Goal: Information Seeking & Learning: Learn about a topic

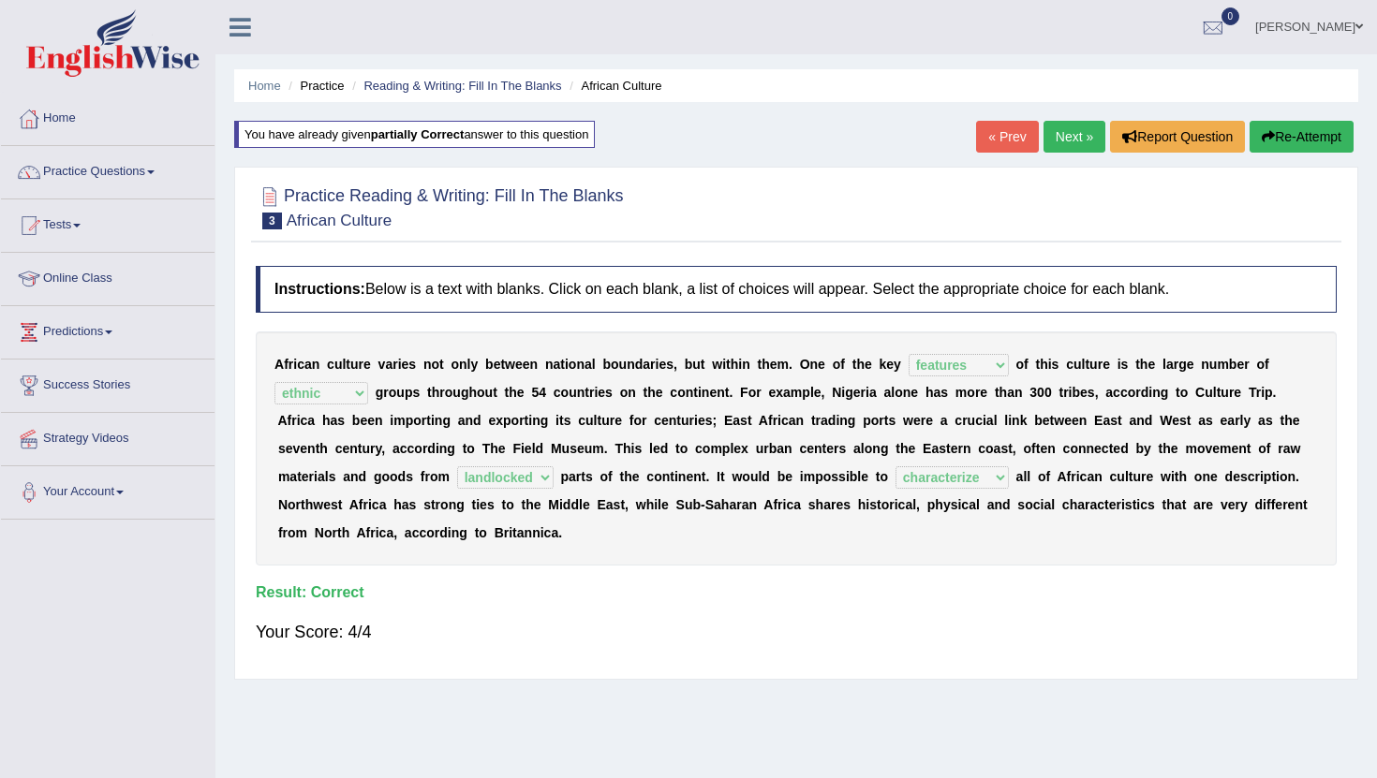
select select "features"
select select "ethnic"
select select "landlocked"
select select "characterize"
click at [1063, 147] on link "Next »" at bounding box center [1074, 137] width 62 height 32
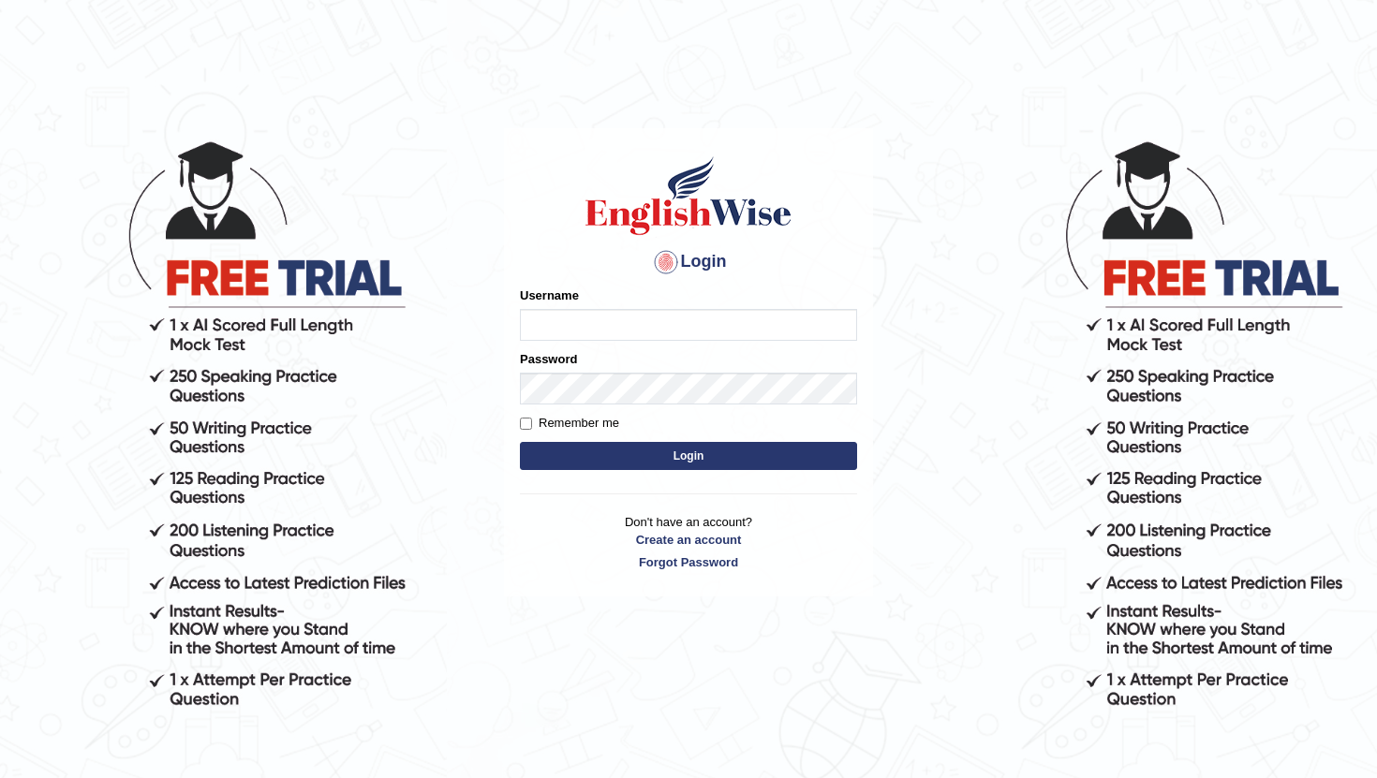
type input "pratima2025"
click at [665, 456] on button "Login" at bounding box center [688, 456] width 337 height 28
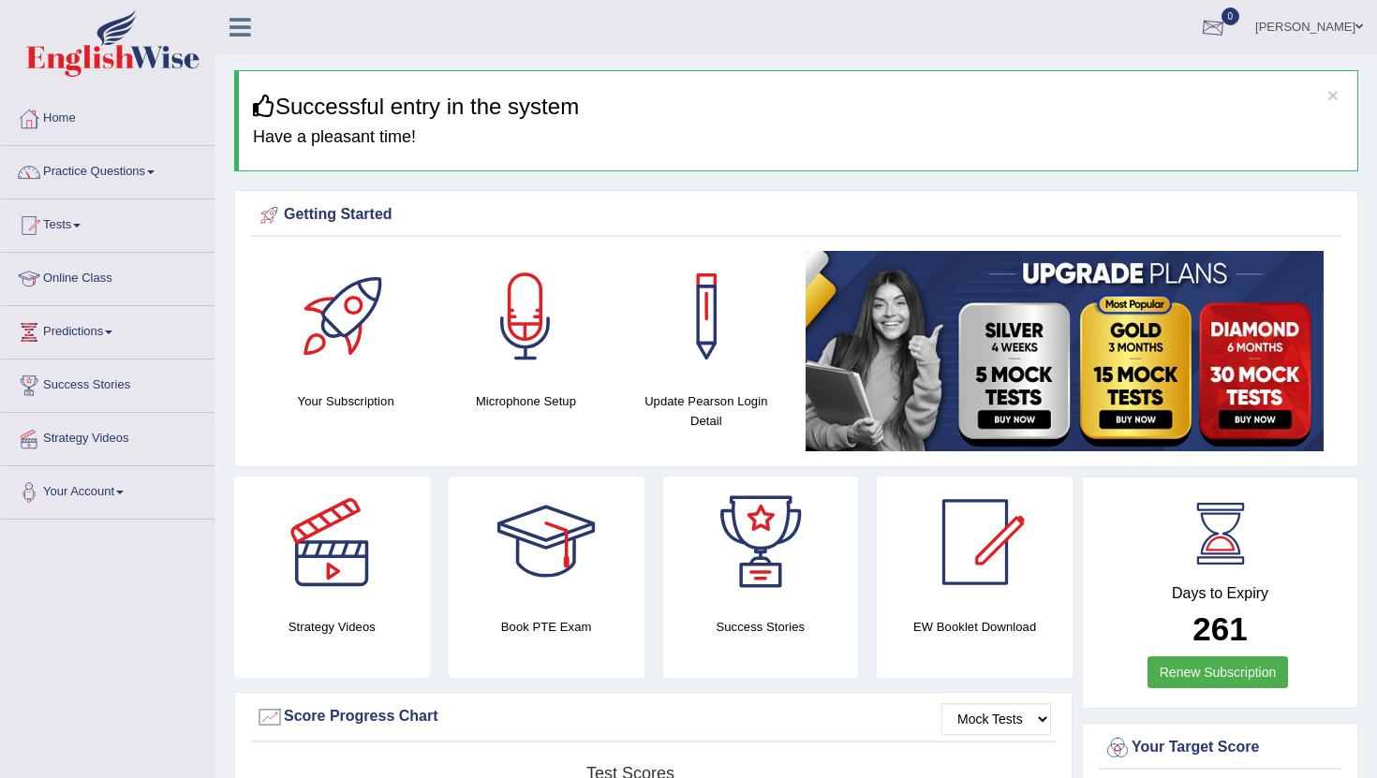
click at [1227, 31] on div at bounding box center [1213, 28] width 28 height 28
click at [1227, 23] on div at bounding box center [1213, 28] width 28 height 28
click at [125, 168] on link "Practice Questions" at bounding box center [108, 169] width 214 height 47
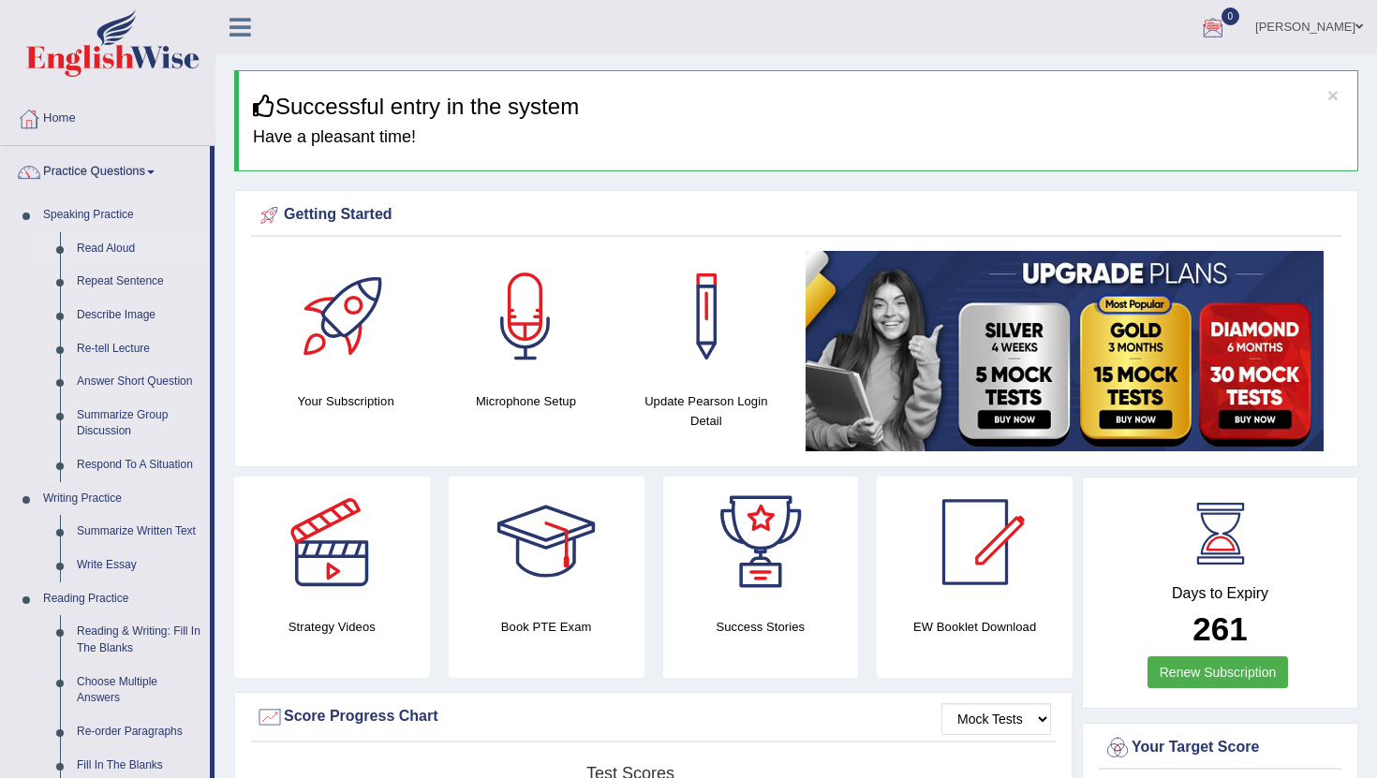
click at [129, 248] on link "Read Aloud" at bounding box center [138, 249] width 141 height 34
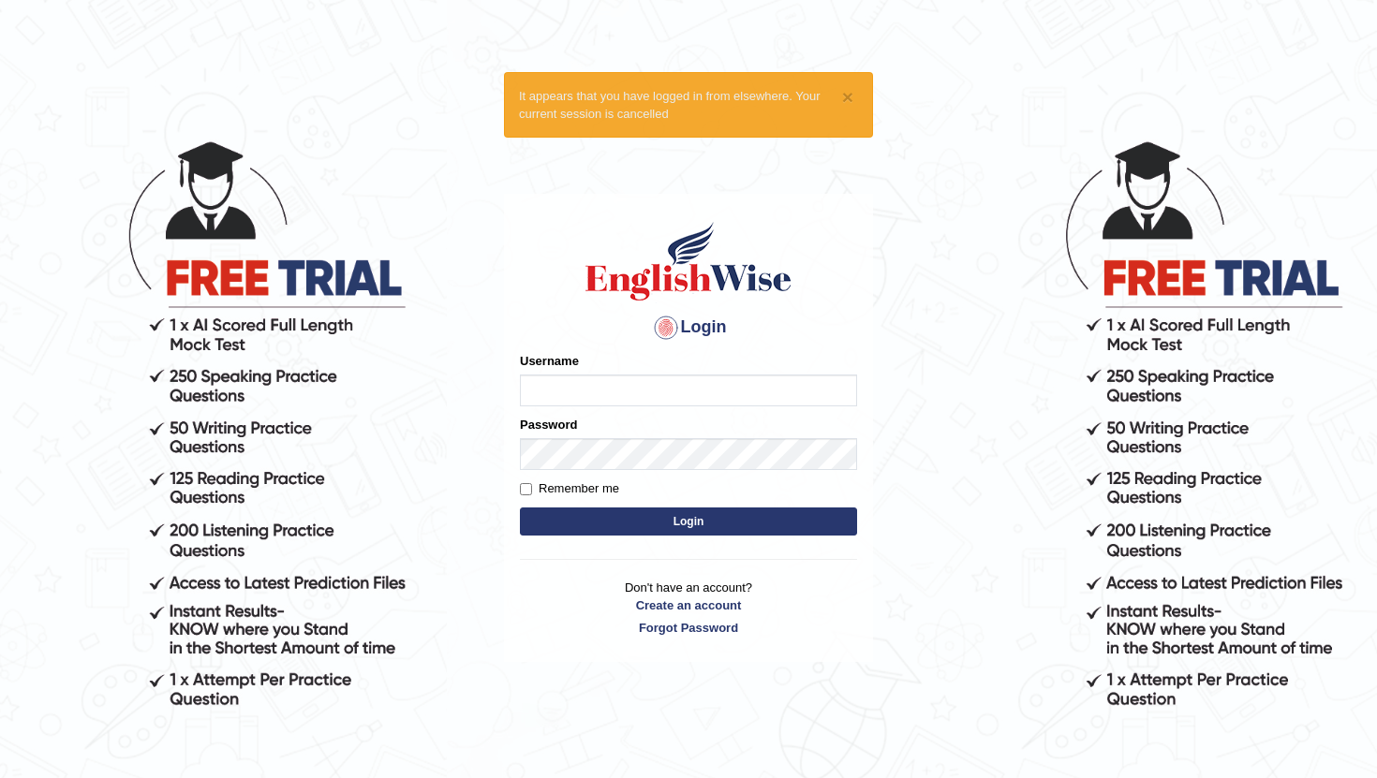
type input "pratima2025"
click at [685, 521] on button "Login" at bounding box center [688, 522] width 337 height 28
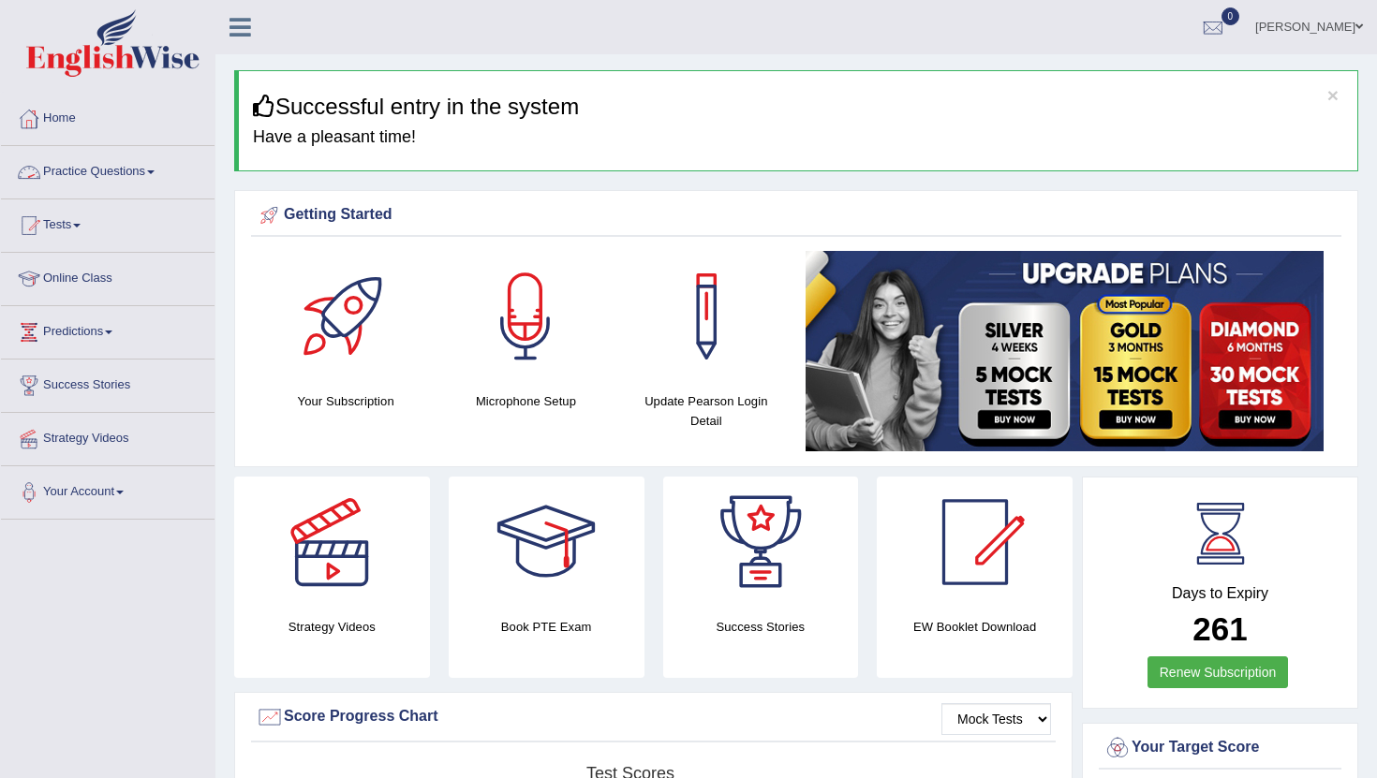
click at [96, 172] on link "Practice Questions" at bounding box center [108, 169] width 214 height 47
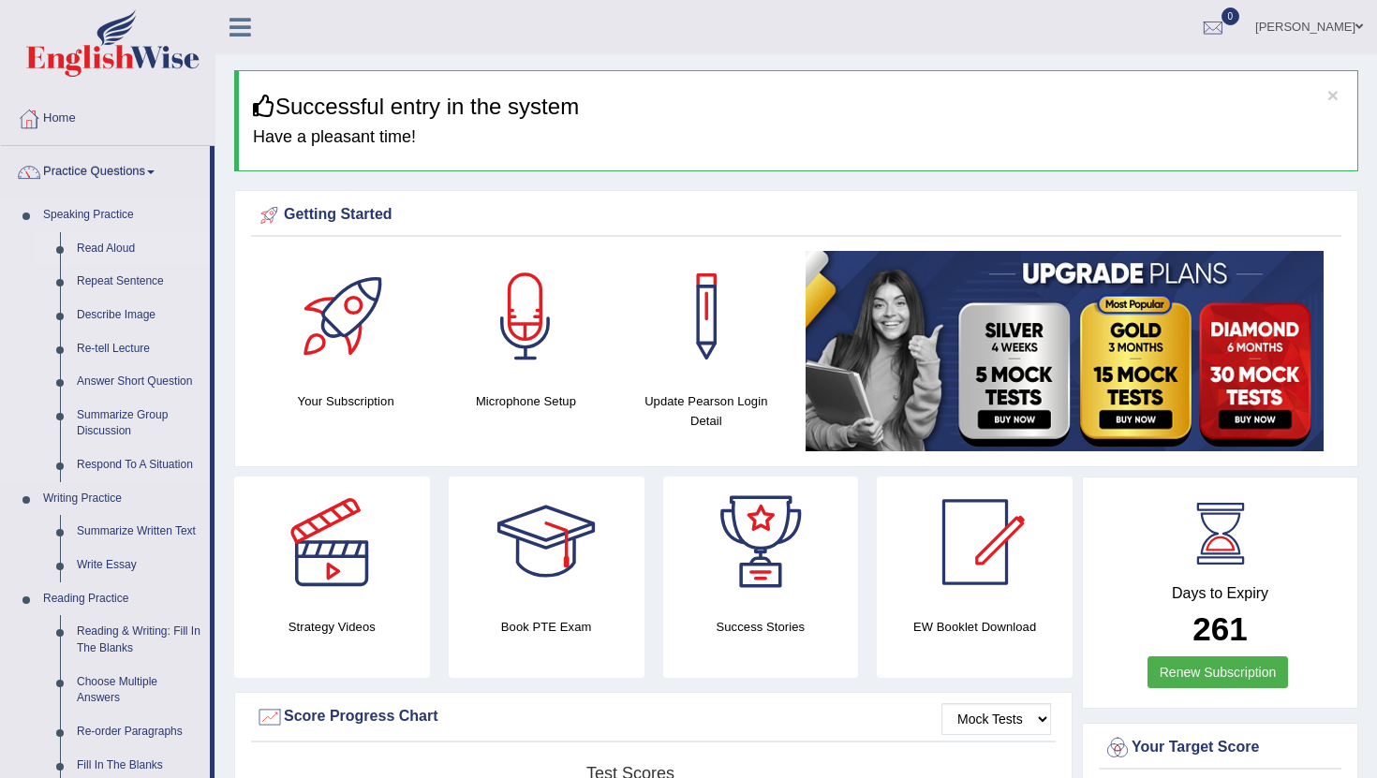
click at [112, 252] on link "Read Aloud" at bounding box center [138, 249] width 141 height 34
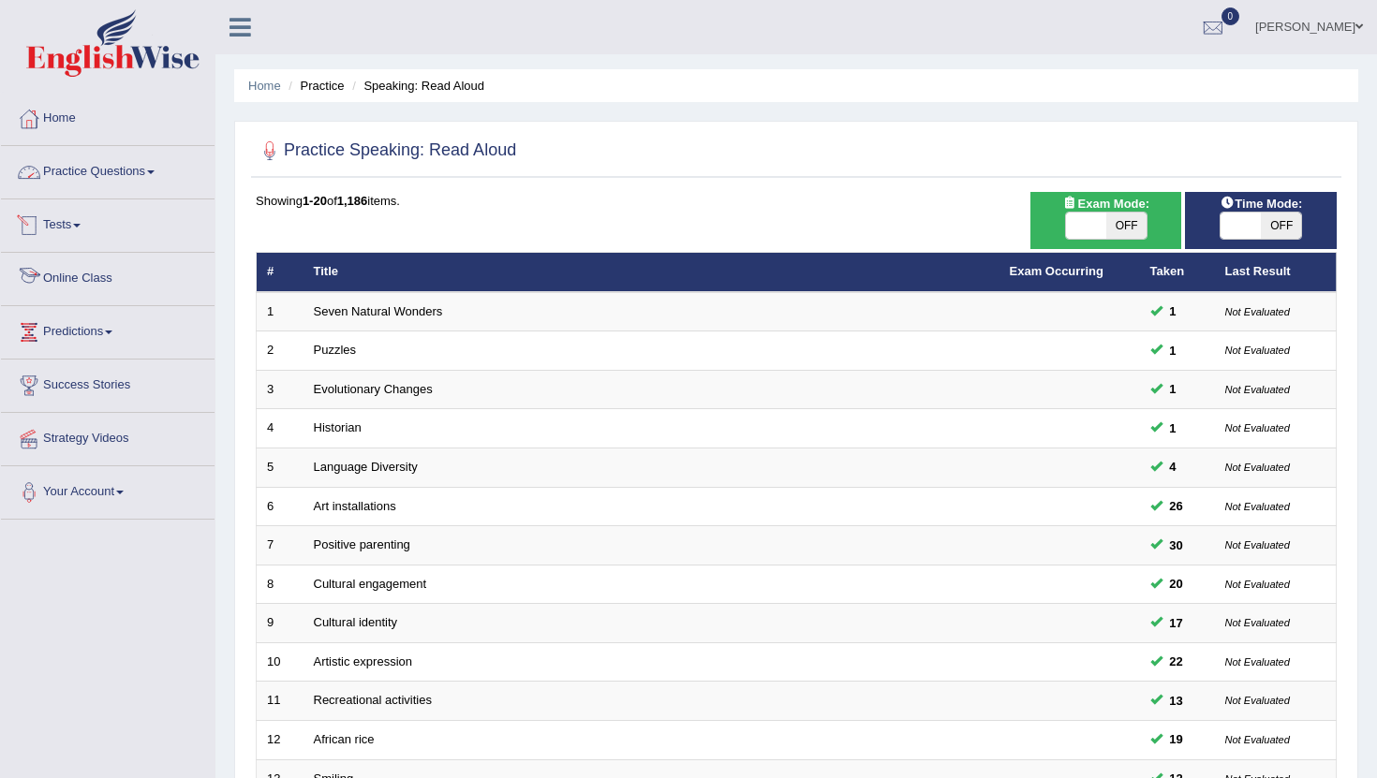
click at [129, 174] on link "Practice Questions" at bounding box center [108, 169] width 214 height 47
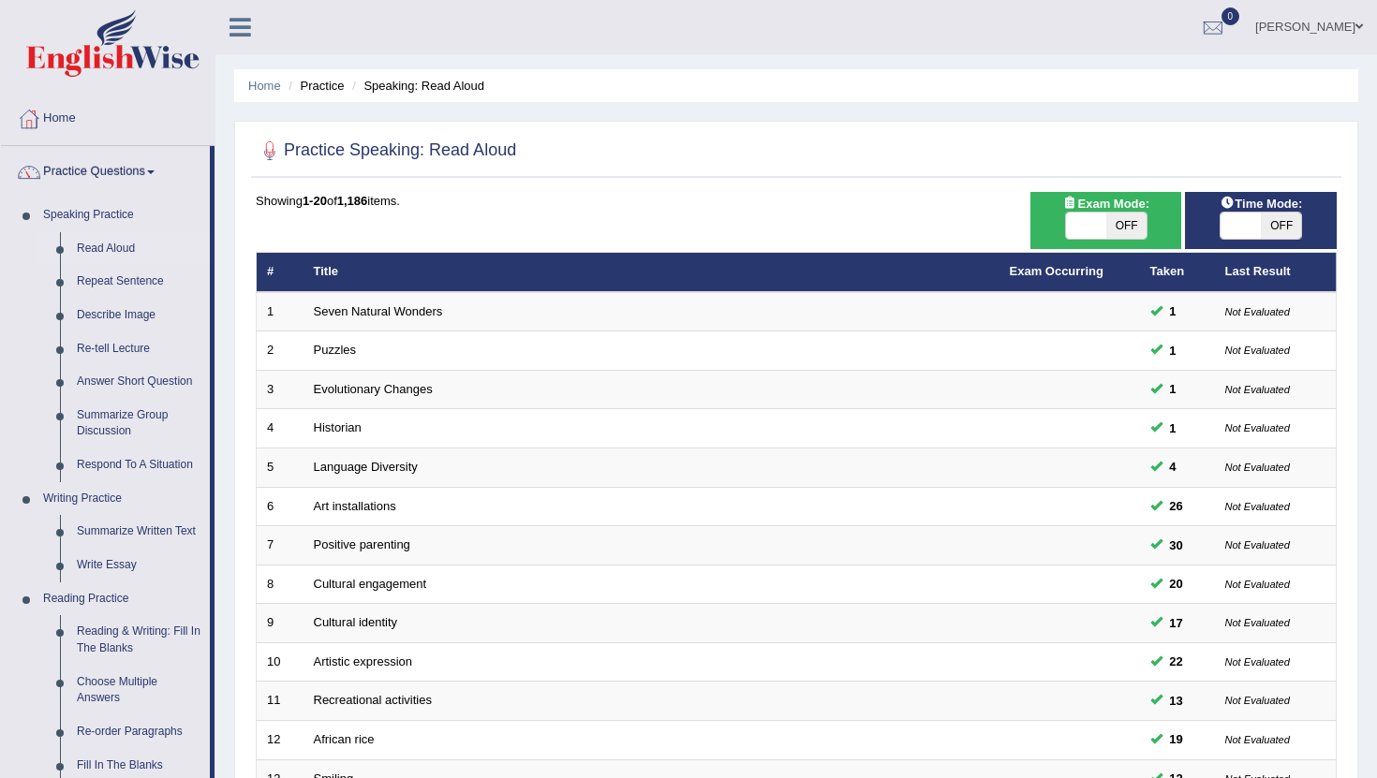
click at [1356, 30] on span at bounding box center [1358, 27] width 7 height 12
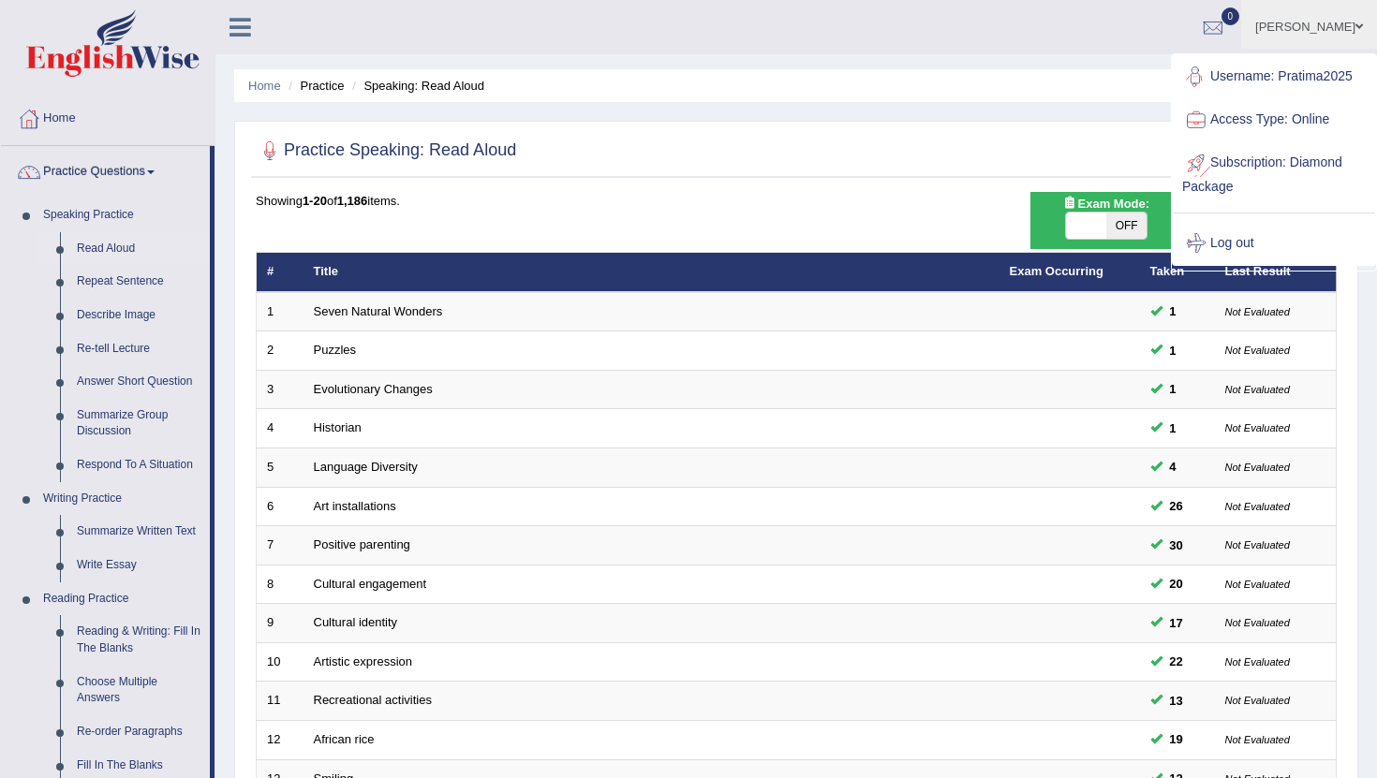
click at [1236, 230] on link "Log out" at bounding box center [1274, 243] width 202 height 43
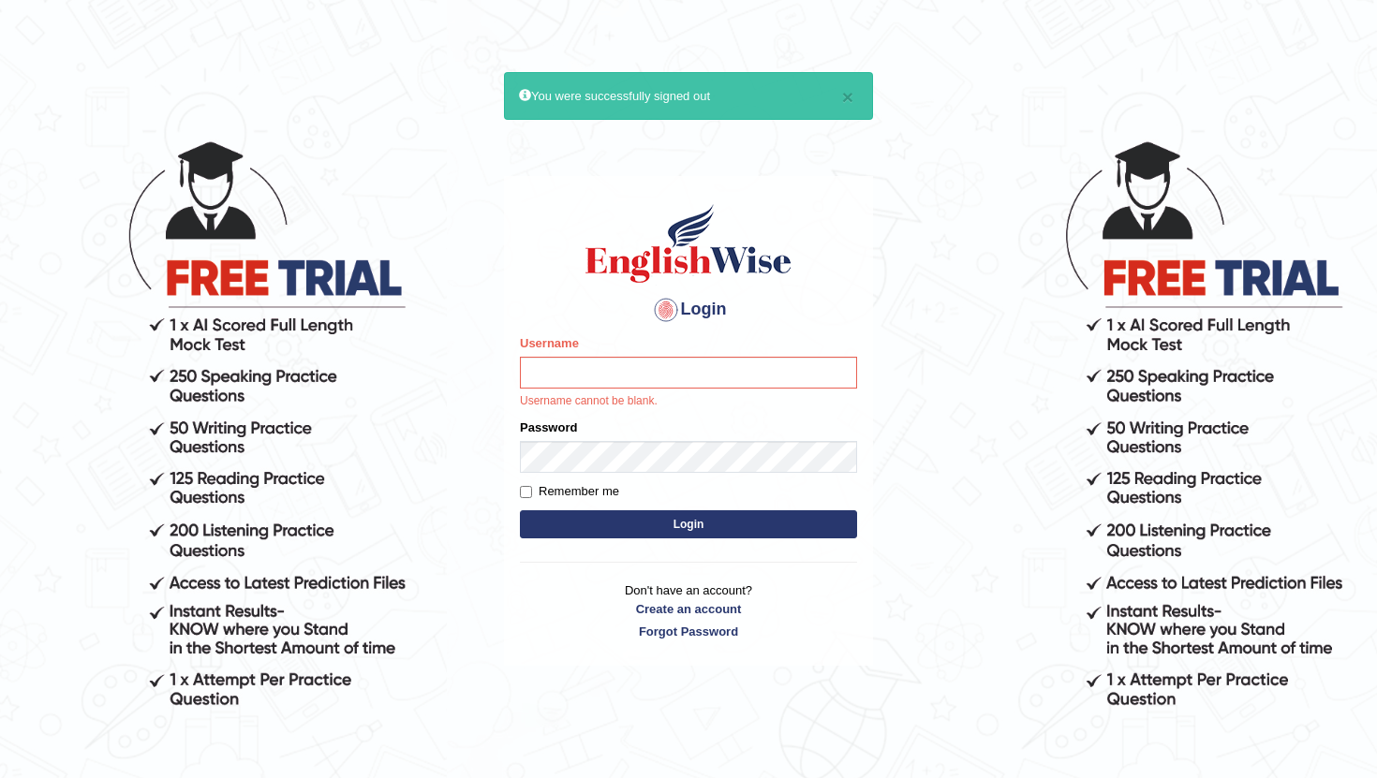
click at [952, 431] on body "× You were successfully signed out Login Please fix the following errors: Usern…" at bounding box center [688, 458] width 1377 height 778
click at [630, 371] on input "Username" at bounding box center [688, 373] width 337 height 32
type input "ajay2025"
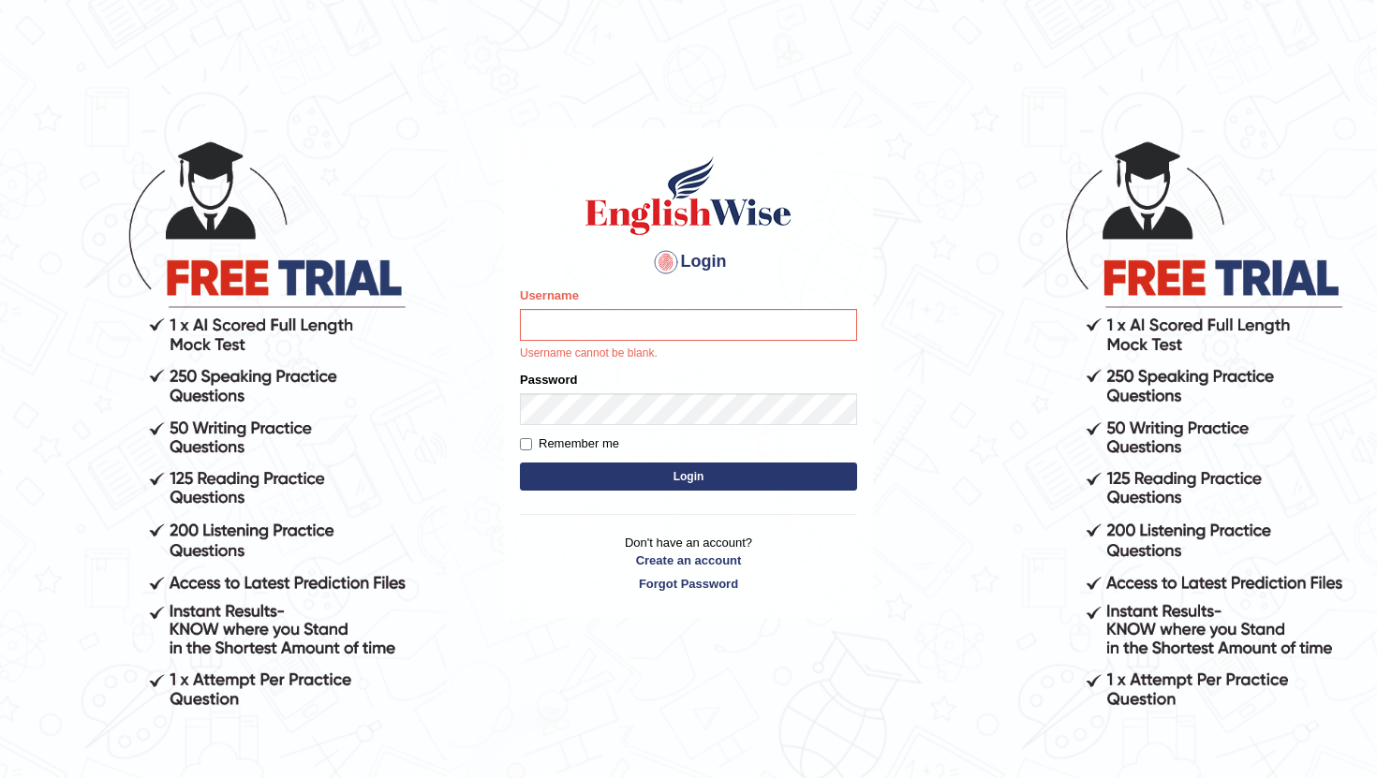
click at [606, 337] on input "Username" at bounding box center [688, 325] width 337 height 32
type input "pratima2025"
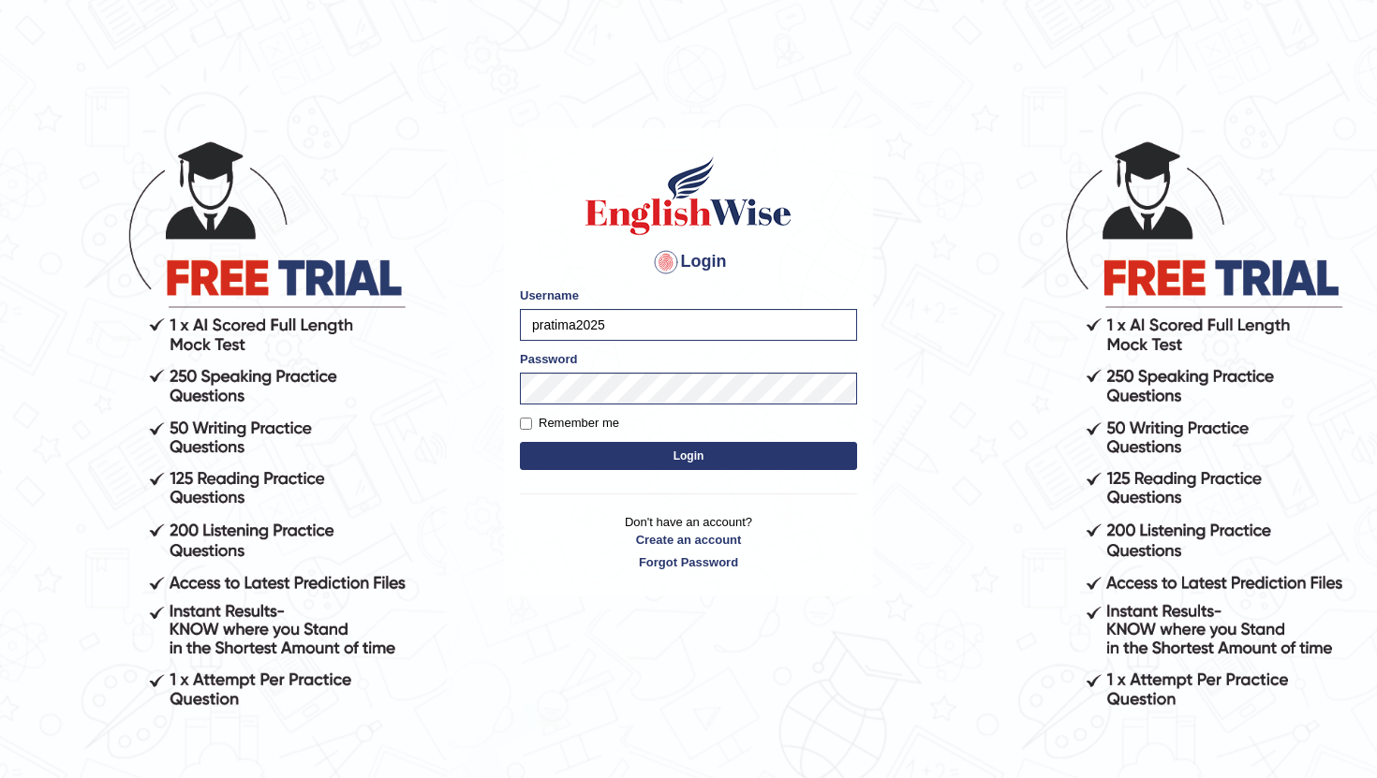
click at [628, 450] on button "Login" at bounding box center [688, 456] width 337 height 28
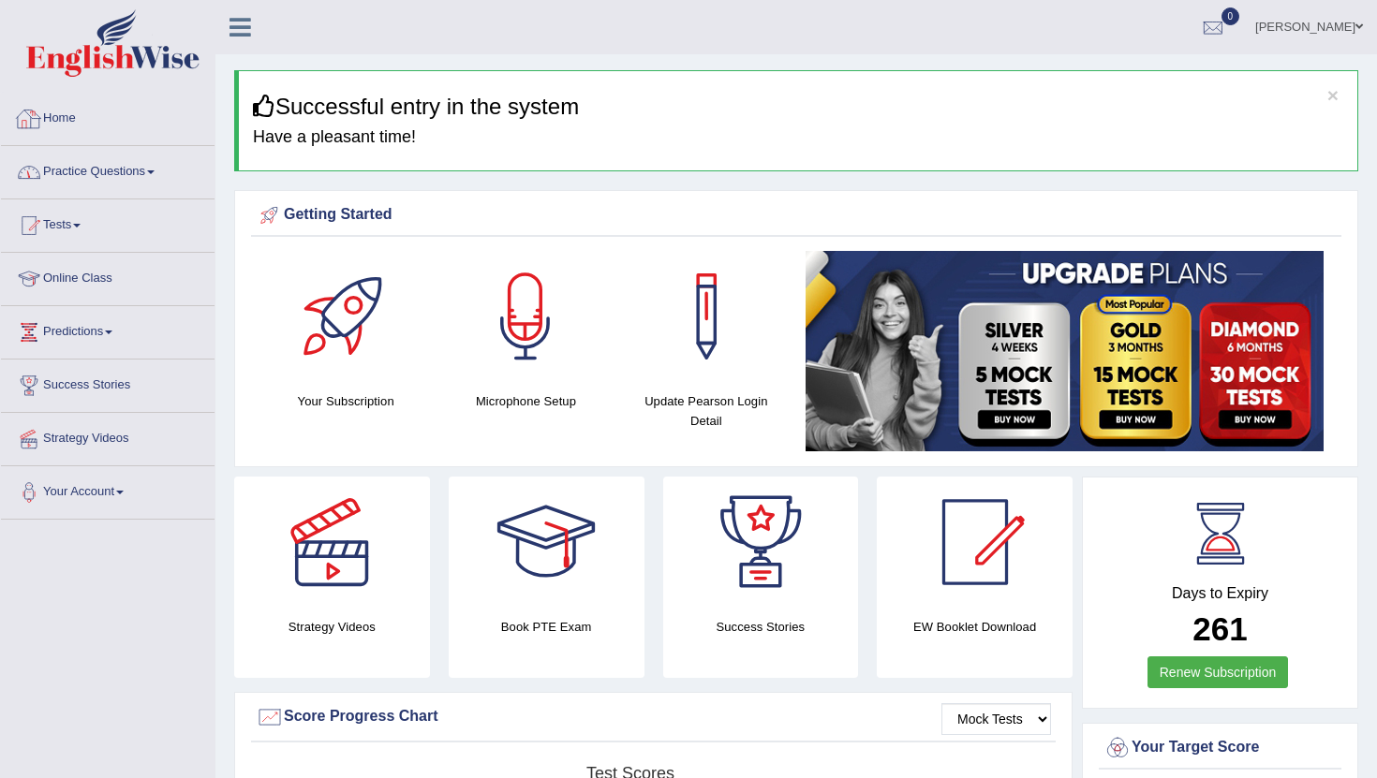
click at [78, 166] on link "Practice Questions" at bounding box center [108, 169] width 214 height 47
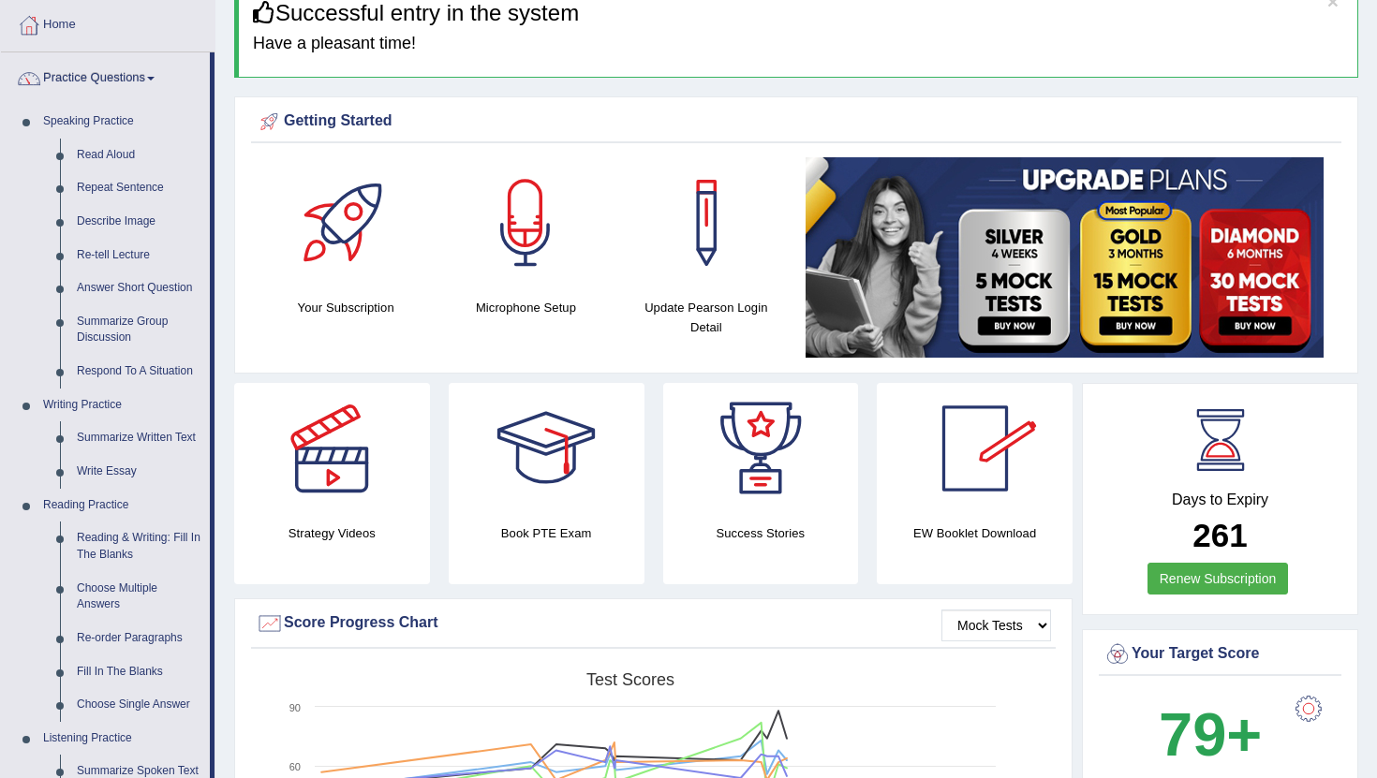
scroll to position [109, 0]
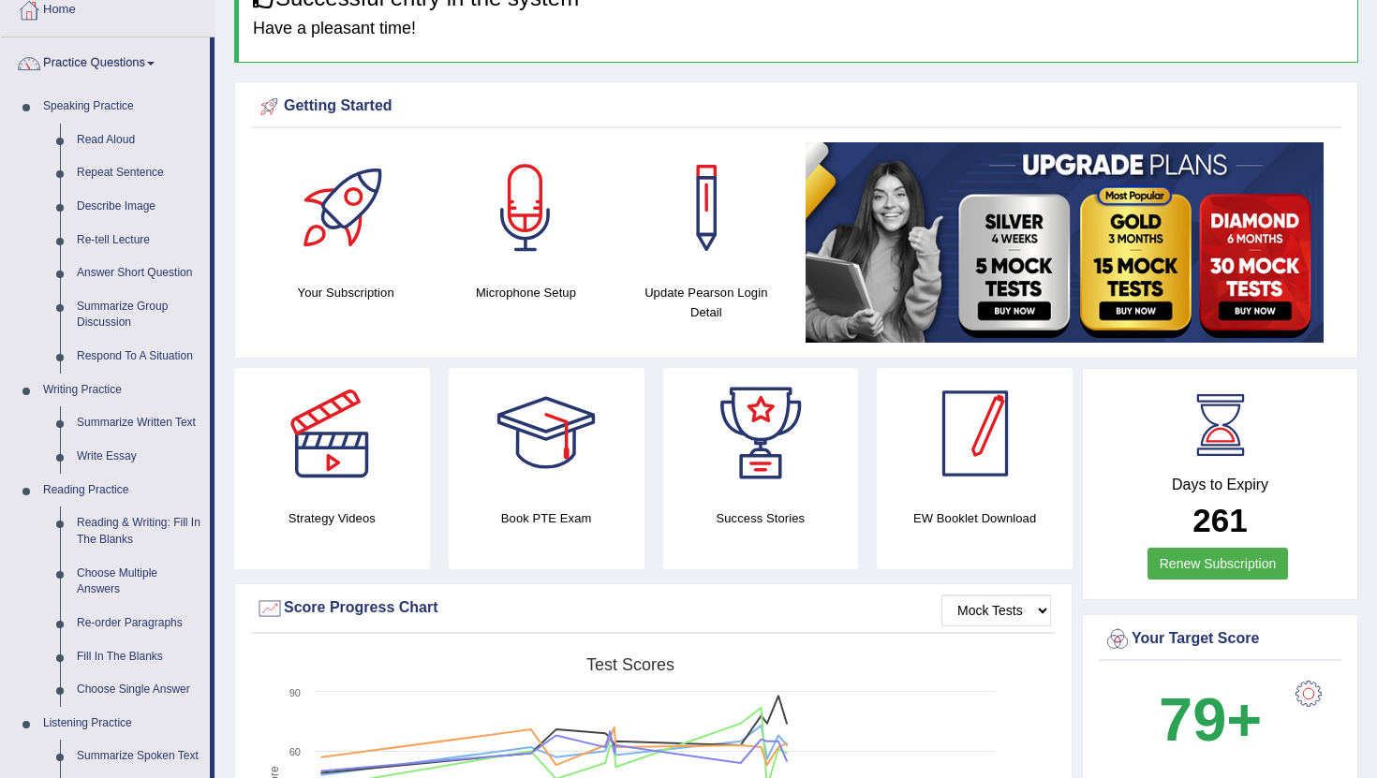
click at [940, 473] on div at bounding box center [974, 433] width 131 height 131
click at [981, 435] on div at bounding box center [974, 433] width 131 height 131
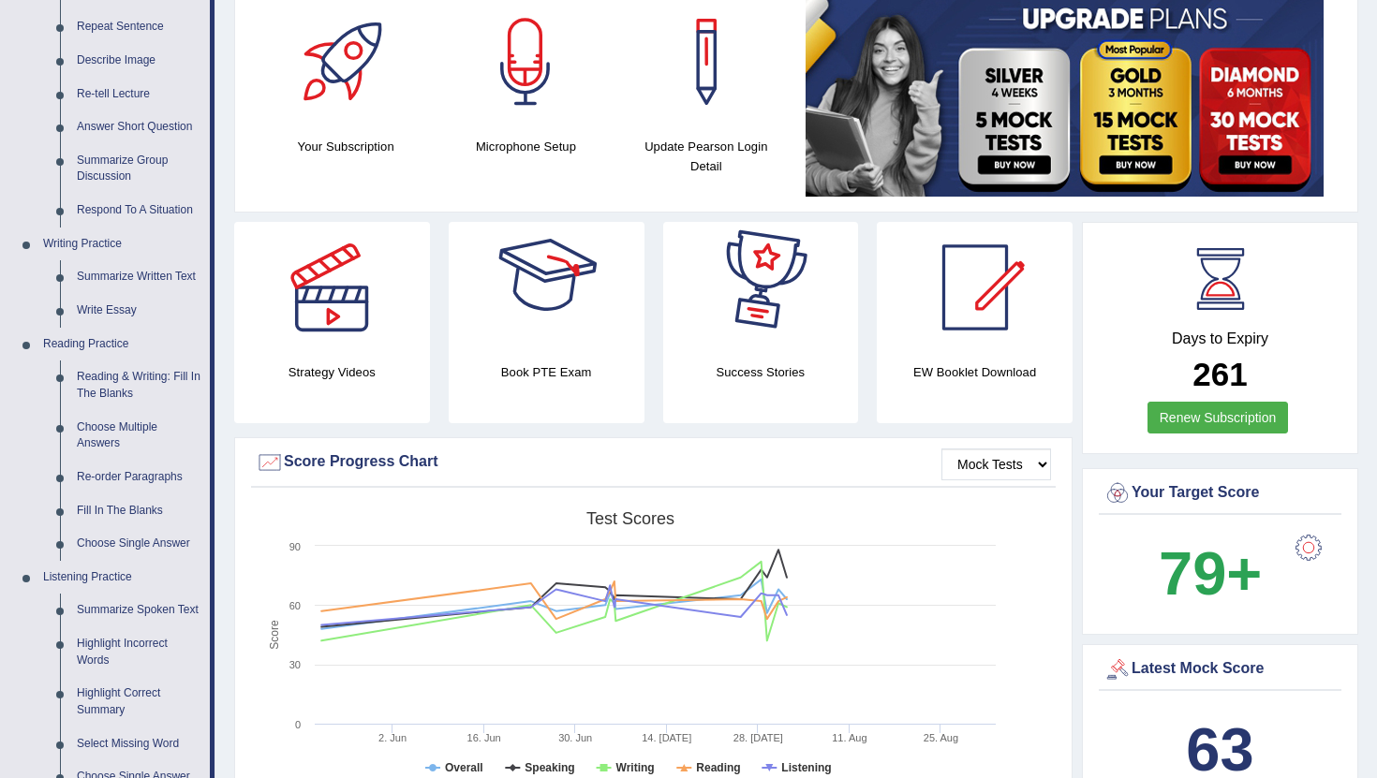
scroll to position [381, 0]
